Goal: Task Accomplishment & Management: Manage account settings

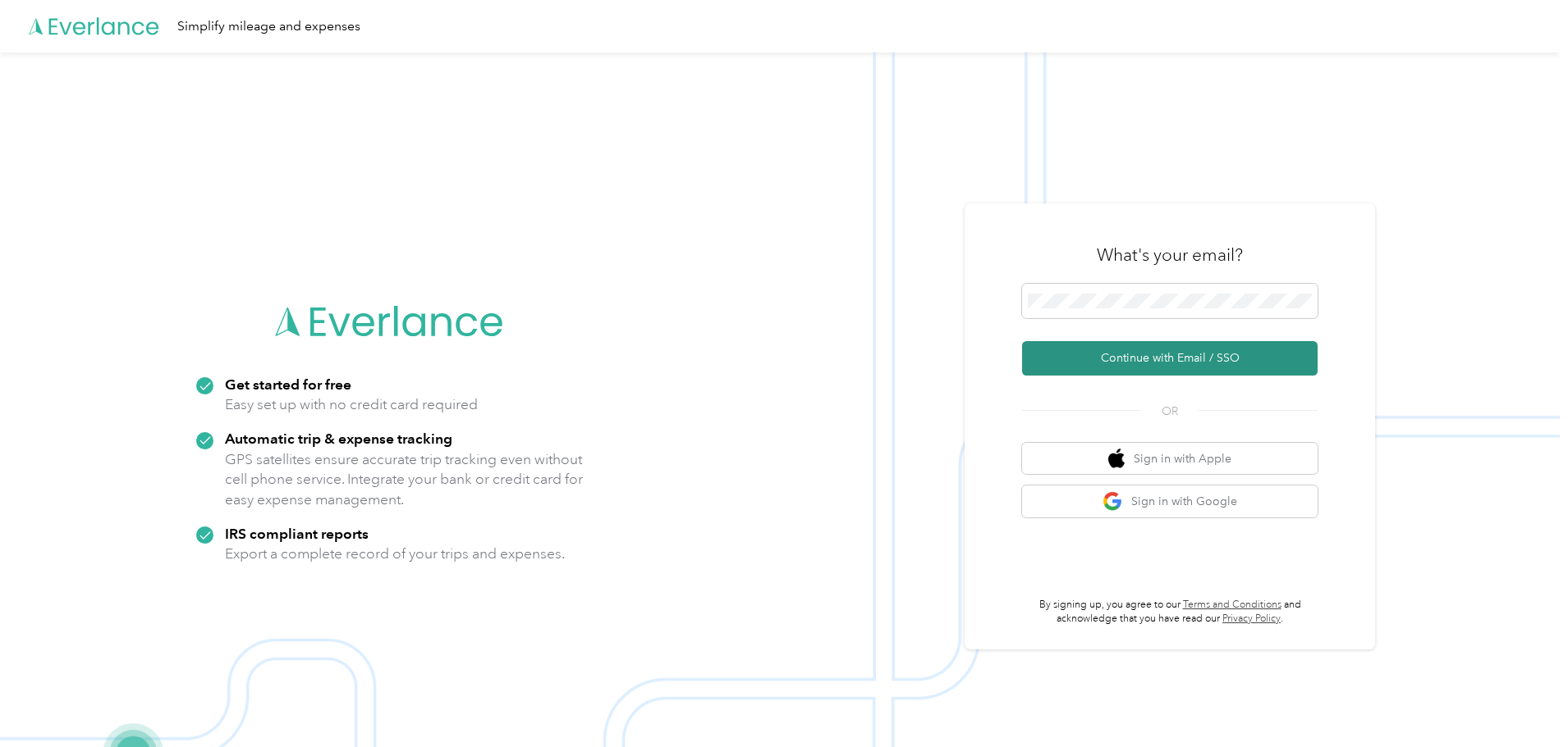
click at [1125, 362] on button "Continue with Email / SSO" at bounding box center [1169, 358] width 295 height 34
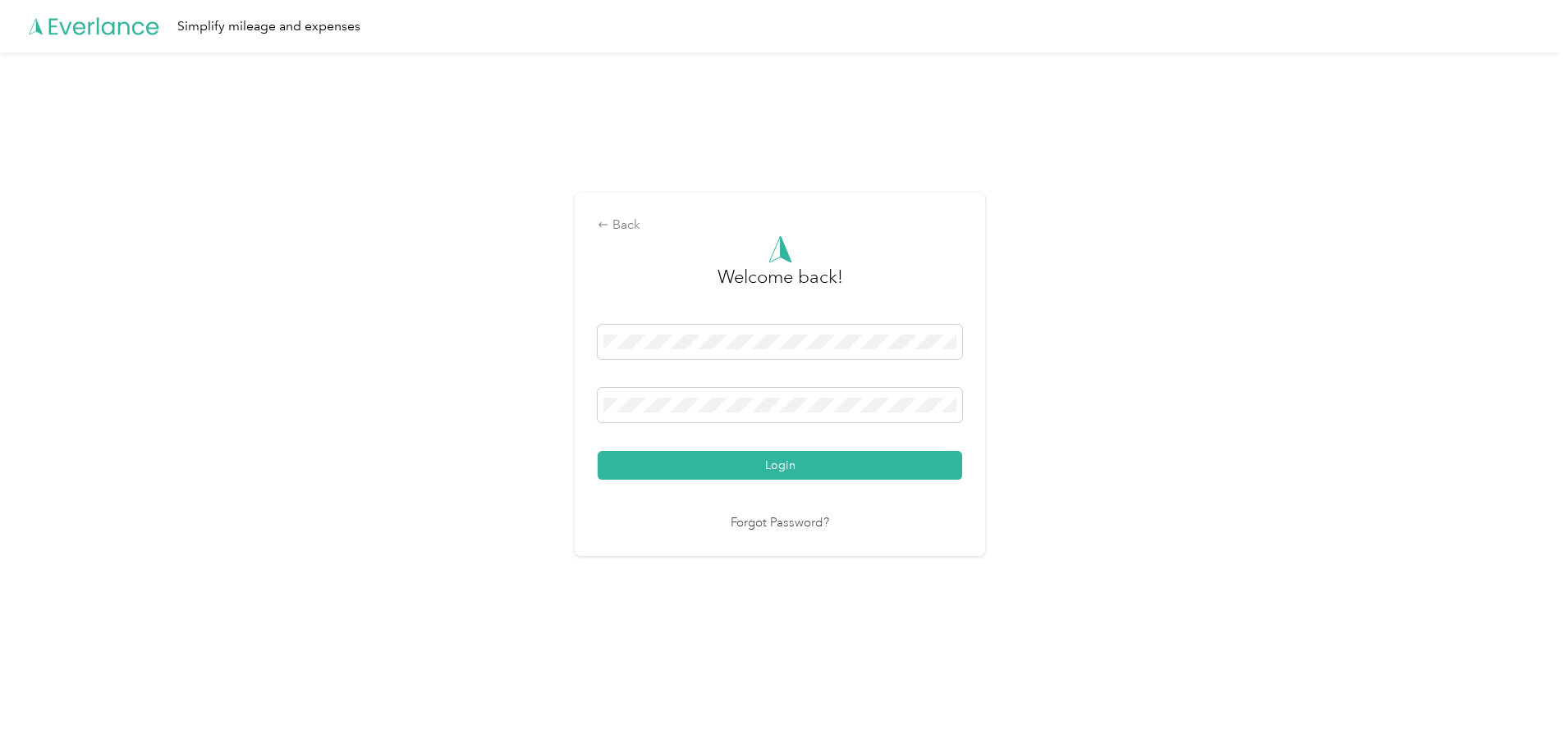
click at [1254, 71] on div "Back Welcome back! Login Forgot Password?" at bounding box center [780, 381] width 1560 height 658
click at [655, 465] on button "Login" at bounding box center [780, 465] width 365 height 29
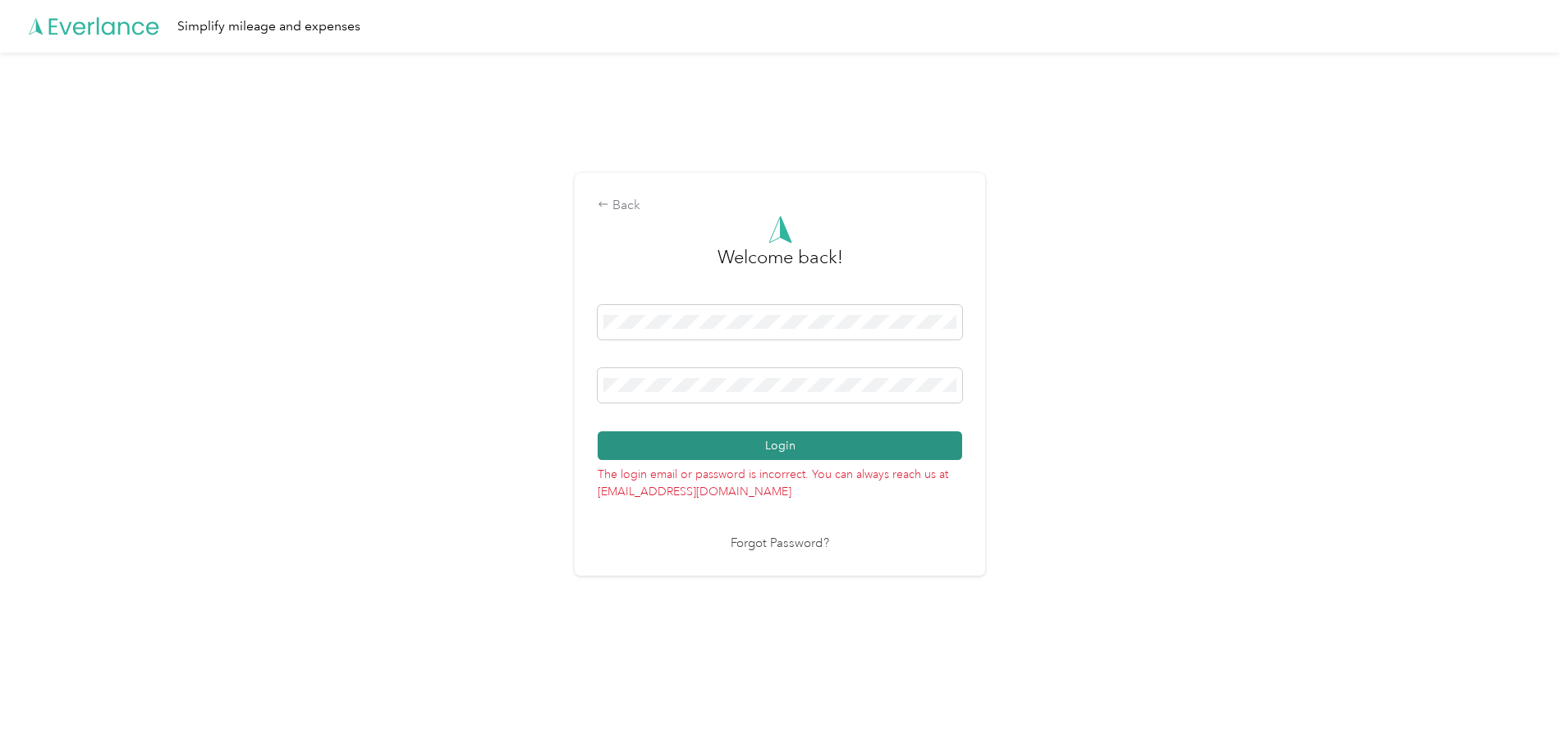
click at [689, 445] on button "Login" at bounding box center [780, 445] width 365 height 29
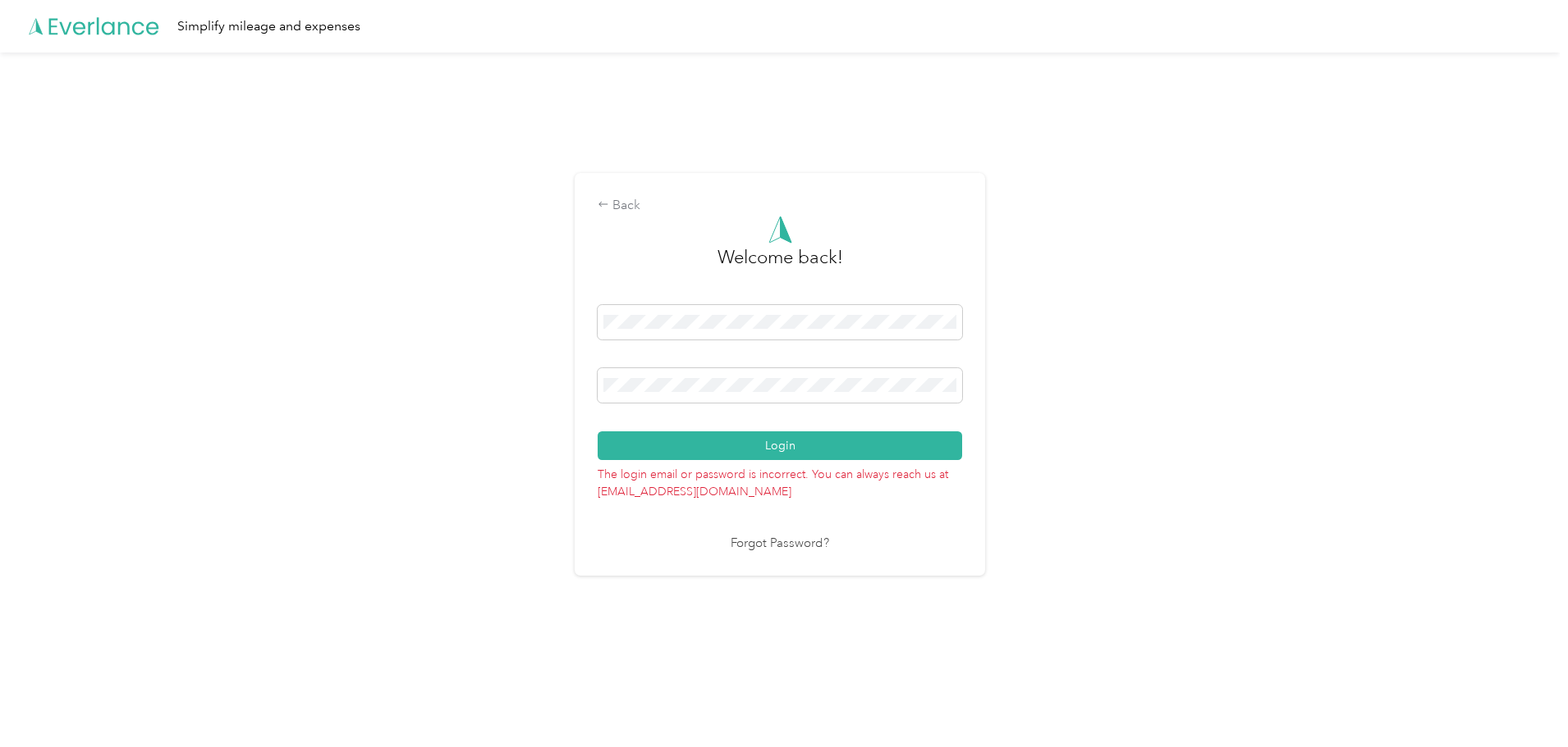
click at [1295, 127] on div "Back Welcome back! Login The login email or password is incorrect. You can alwa…" at bounding box center [780, 381] width 1560 height 658
click at [487, 379] on div "Back Welcome back! Login The login email or password is incorrect. You can alwa…" at bounding box center [780, 381] width 1560 height 658
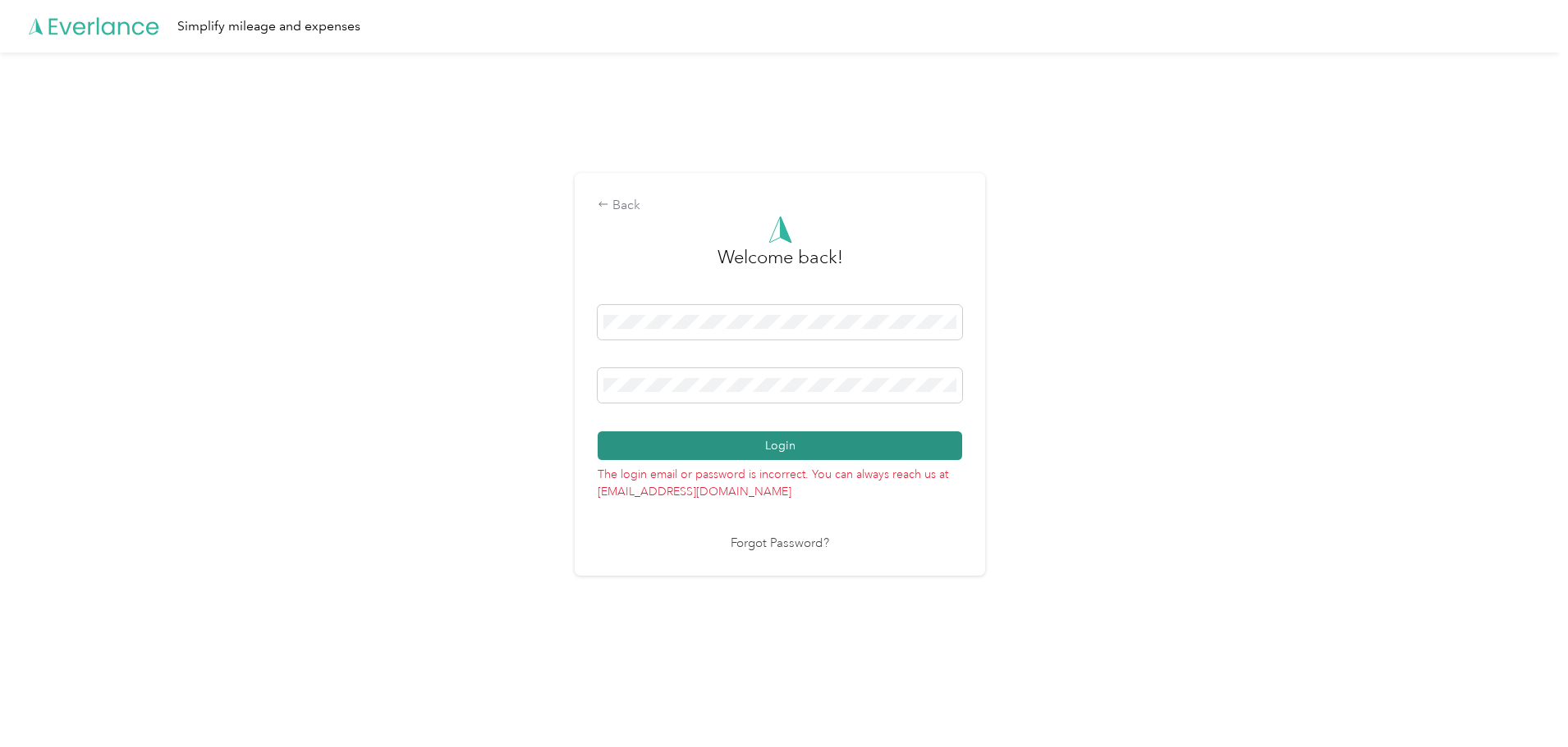
click at [635, 448] on button "Login" at bounding box center [780, 445] width 365 height 29
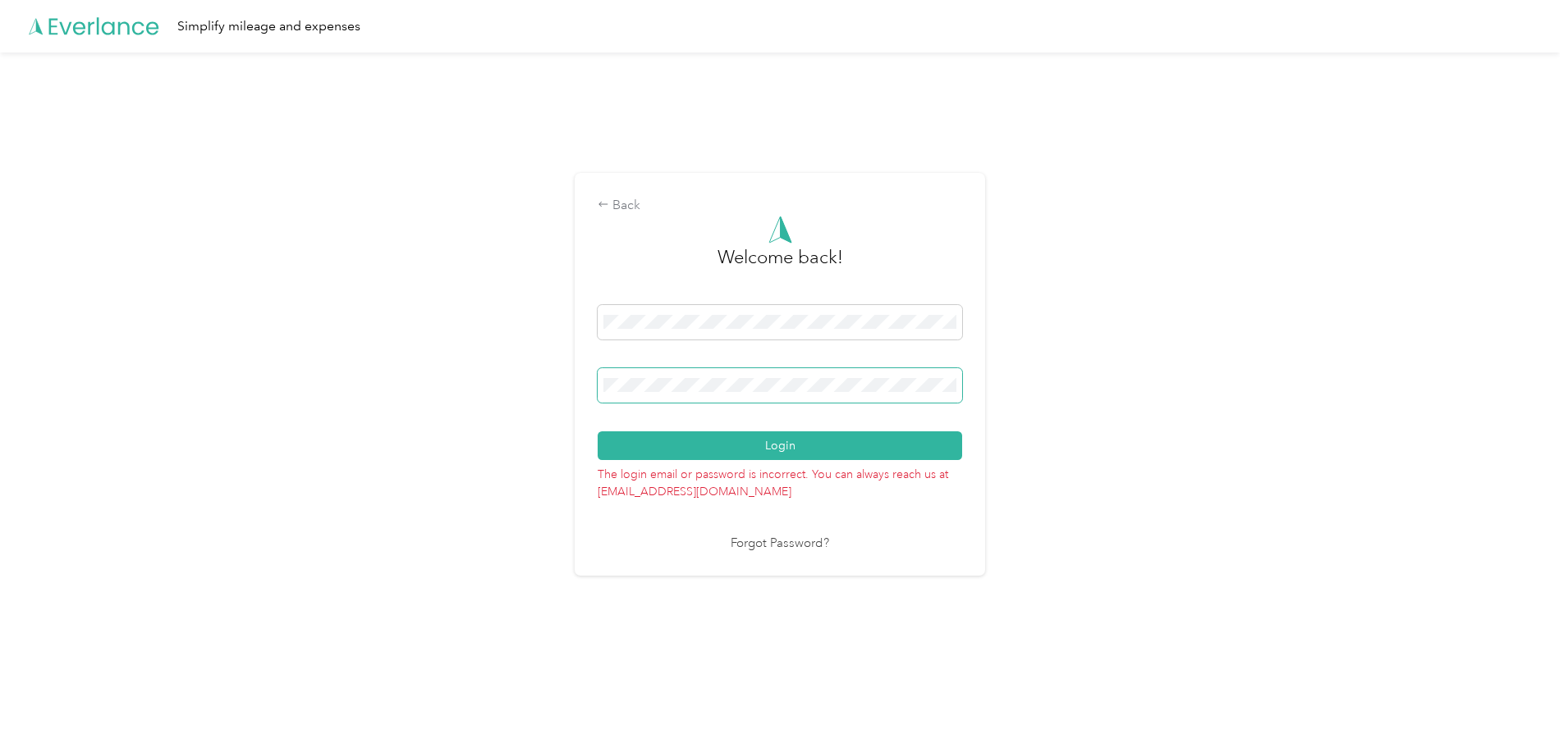
click at [543, 387] on div "Back Welcome back! Login The login email or password is incorrect. You can alwa…" at bounding box center [780, 381] width 1560 height 658
click at [597, 431] on button "Login" at bounding box center [780, 445] width 365 height 29
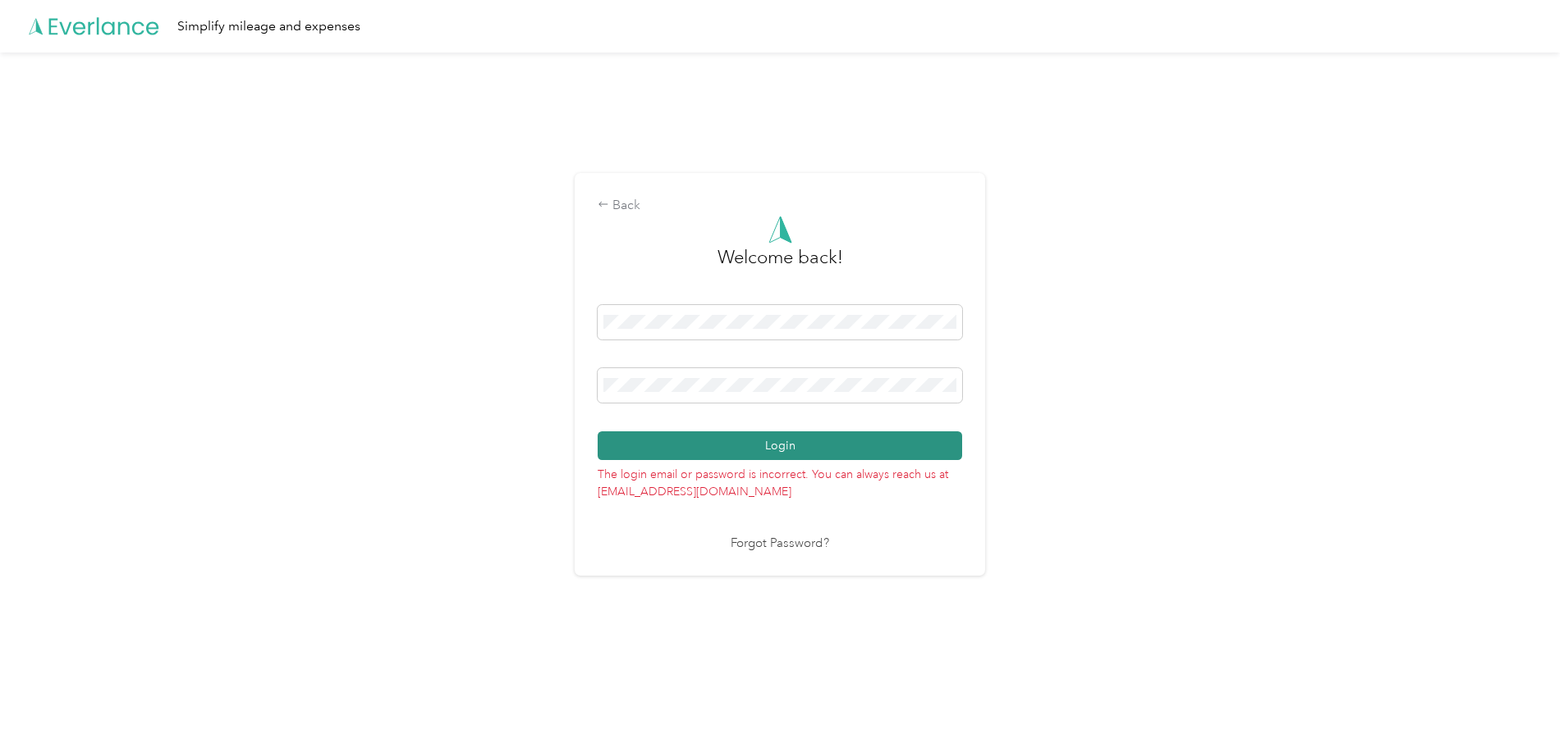
click at [740, 447] on button "Login" at bounding box center [780, 445] width 365 height 29
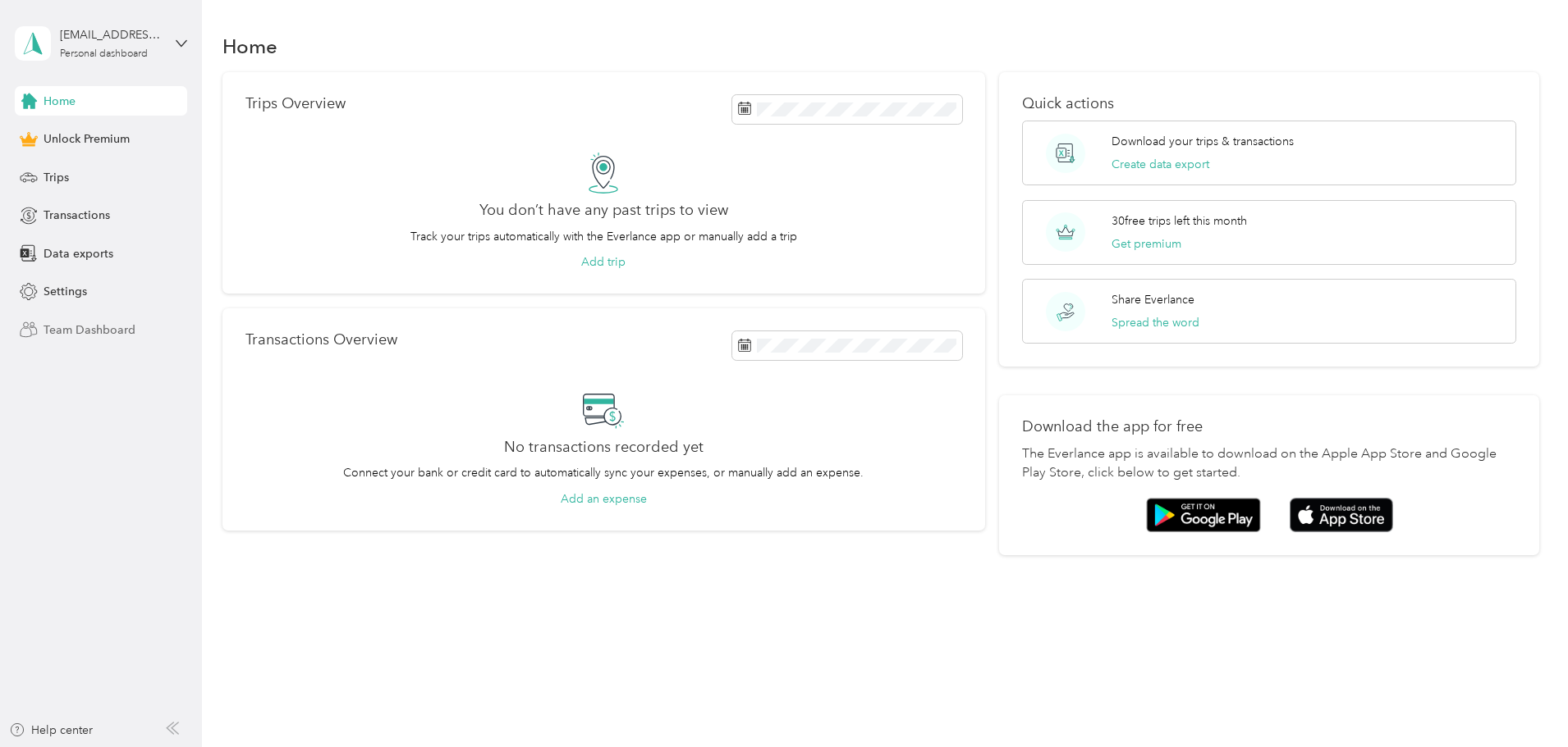
click at [115, 326] on span "Team Dashboard" at bounding box center [89, 330] width 92 height 18
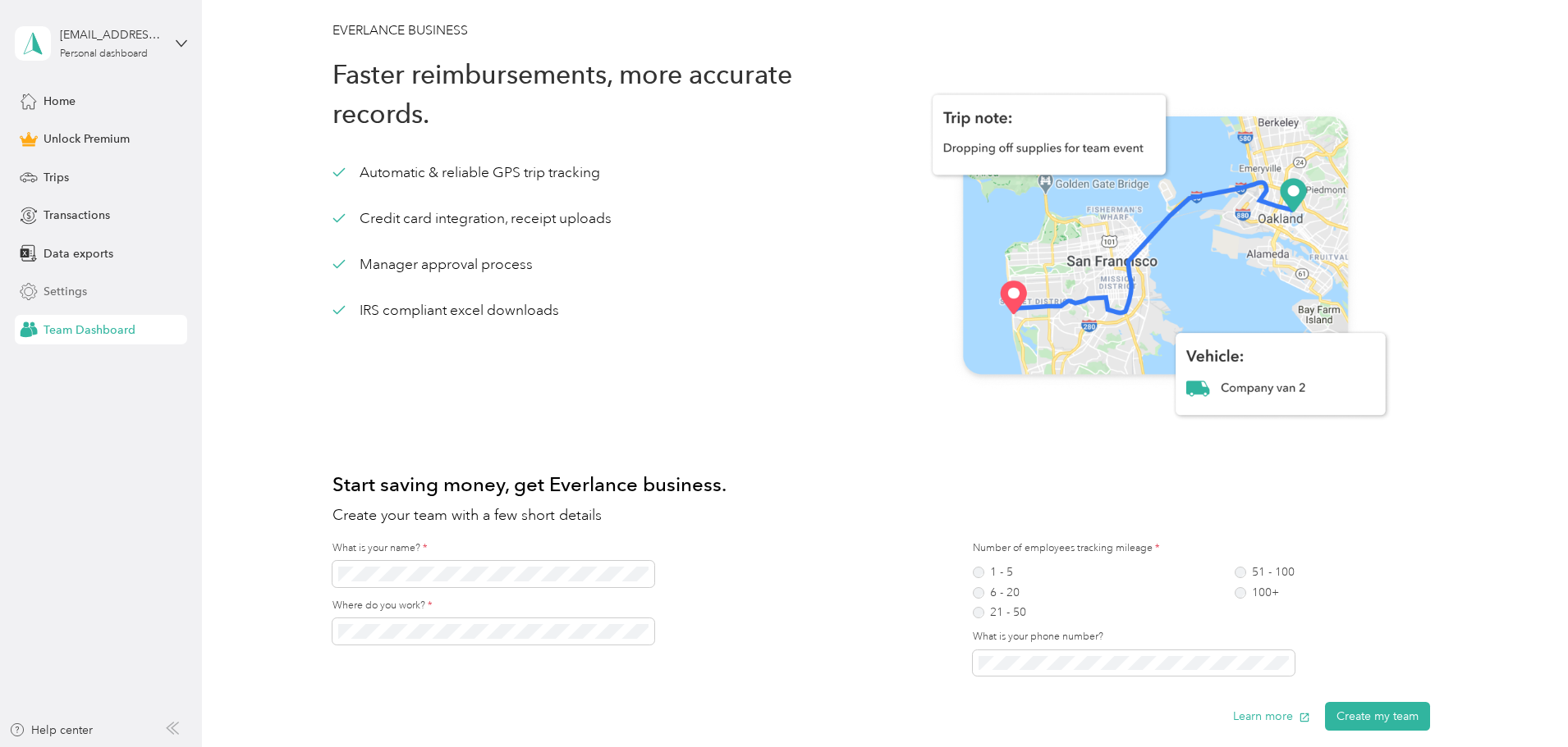
click at [71, 281] on div "Settings" at bounding box center [101, 293] width 172 height 30
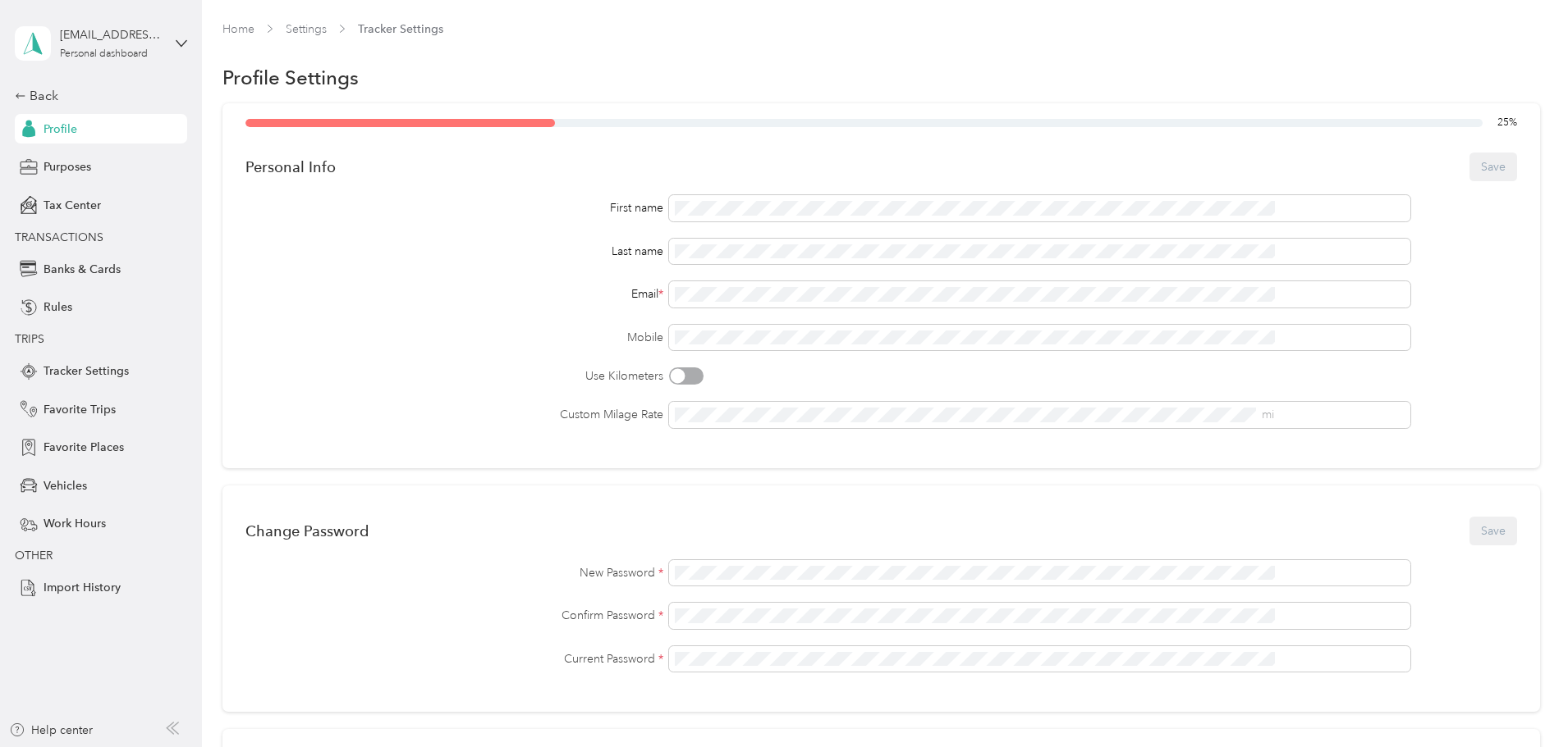
drag, startPoint x: 1347, startPoint y: 566, endPoint x: 1335, endPoint y: 555, distance: 16.3
click at [1347, 566] on div "New Password *" at bounding box center [881, 573] width 1272 height 26
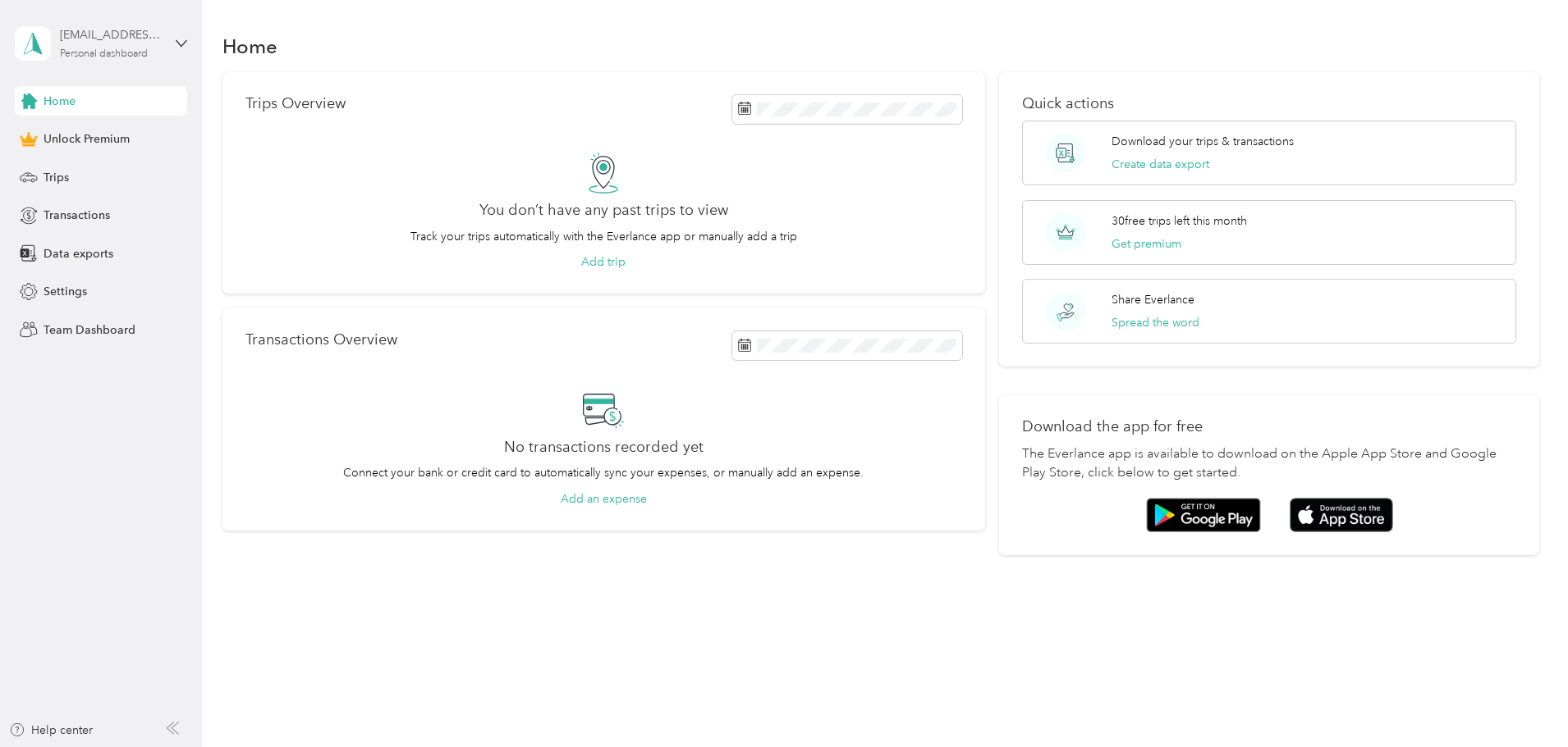
click at [93, 46] on div "[EMAIL_ADDRESS][DOMAIN_NAME] Personal dashboard" at bounding box center [111, 42] width 103 height 32
click at [98, 134] on div "Log out" at bounding box center [187, 130] width 322 height 29
